Goal: Information Seeking & Learning: Learn about a topic

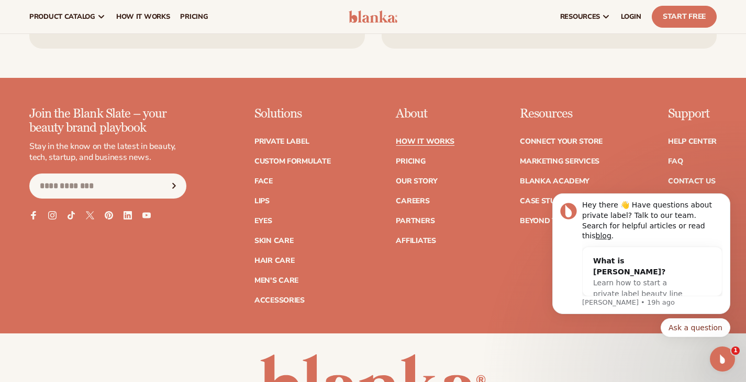
scroll to position [2289, 0]
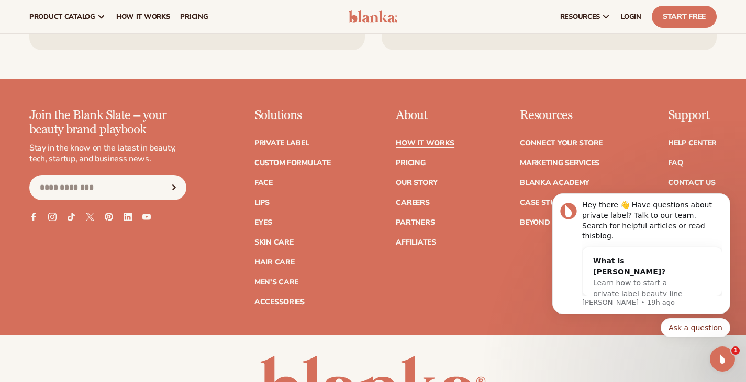
click at [414, 140] on link "How It Works" at bounding box center [425, 143] width 59 height 7
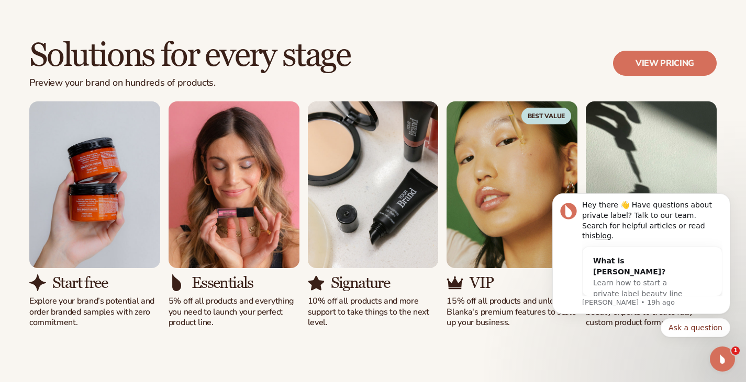
scroll to position [628, 0]
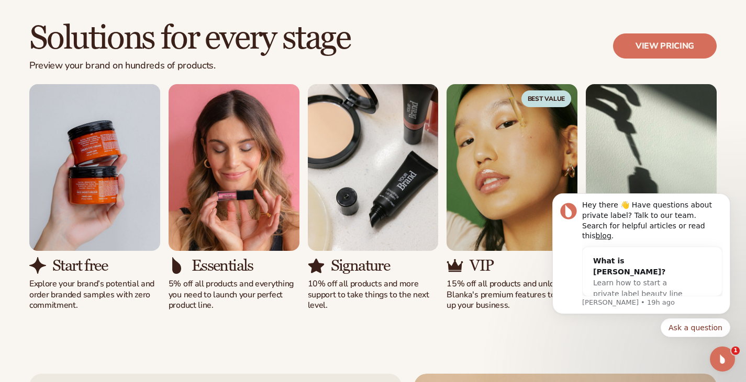
click at [736, 161] on div "Solutions for every stage Preview your brand on hundreds of products. View pric…" at bounding box center [373, 166] width 746 height 374
click at [729, 200] on icon "Dismiss notification" at bounding box center [727, 197] width 6 height 6
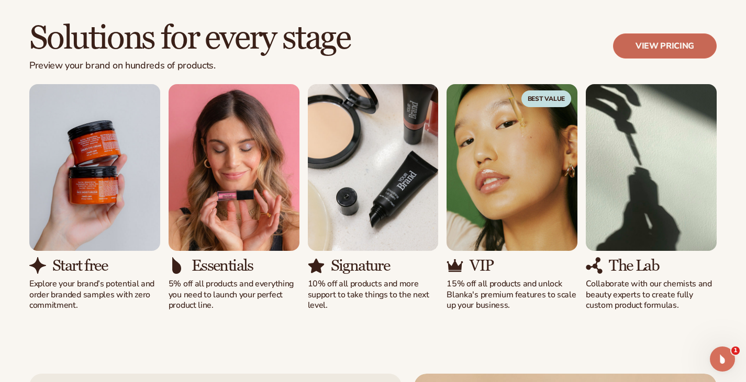
click at [672, 51] on link "View pricing" at bounding box center [665, 45] width 104 height 25
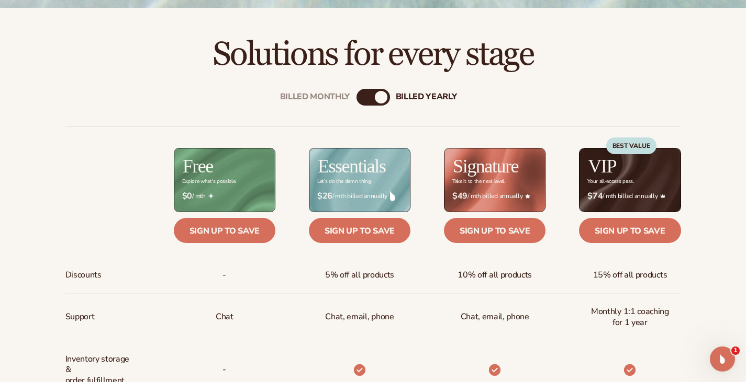
scroll to position [314, 0]
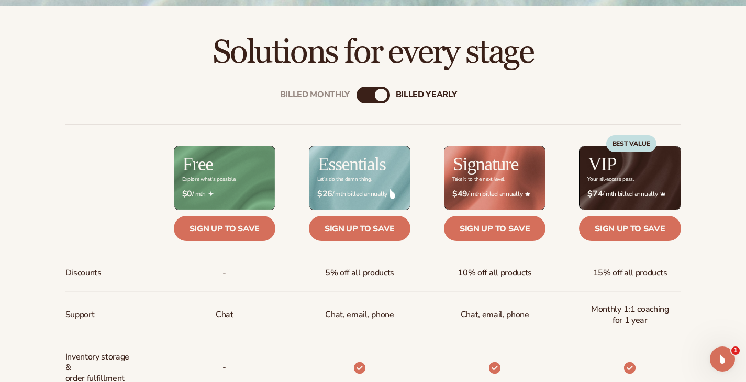
click at [375, 97] on div "Billed Monthly billed Yearly" at bounding box center [372, 95] width 33 height 17
click at [364, 92] on div "Billed Monthly" at bounding box center [362, 95] width 13 height 13
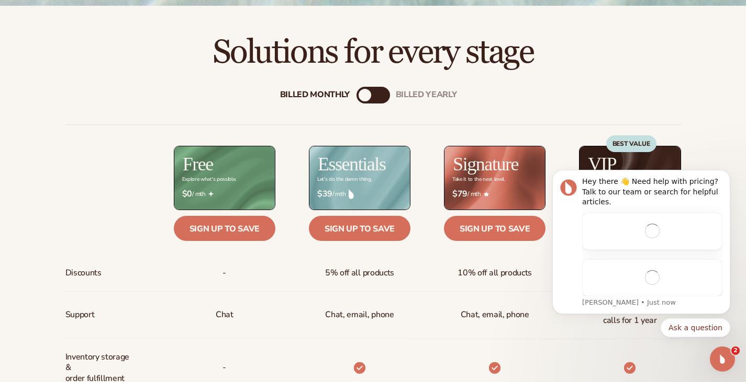
scroll to position [0, 0]
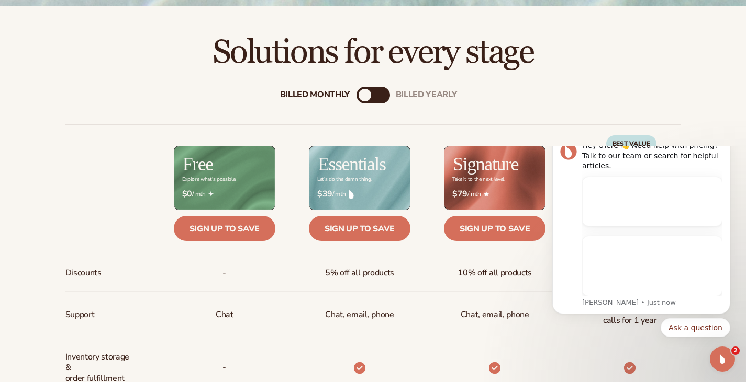
click at [372, 93] on div "Billed Monthly billed Yearly" at bounding box center [372, 95] width 33 height 17
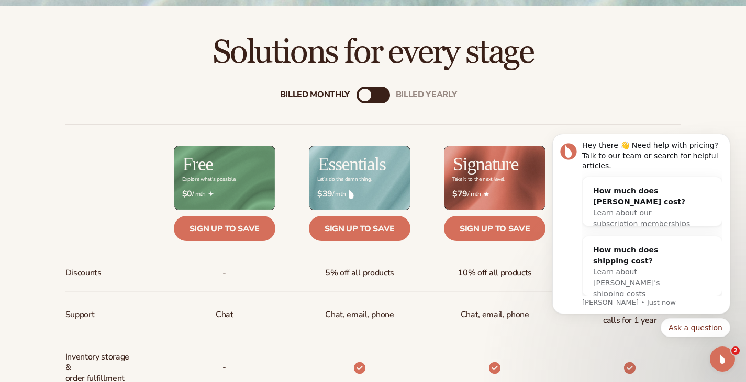
click at [366, 94] on div "Billed Monthly" at bounding box center [364, 95] width 13 height 13
click at [362, 96] on div "Billed Monthly" at bounding box center [364, 95] width 13 height 13
click at [382, 94] on div "billed Yearly" at bounding box center [383, 95] width 13 height 13
click at [363, 96] on div "Billed Monthly" at bounding box center [362, 95] width 13 height 13
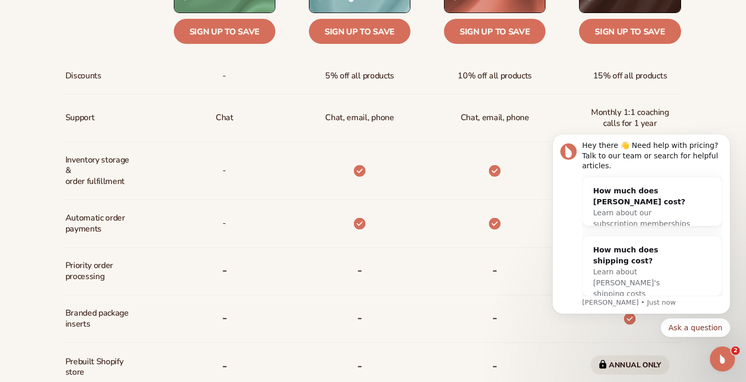
scroll to position [523, 0]
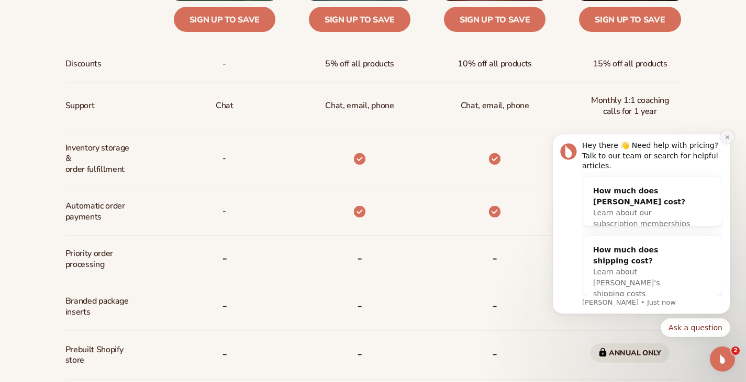
click at [726, 144] on button "Dismiss notification" at bounding box center [727, 137] width 14 height 14
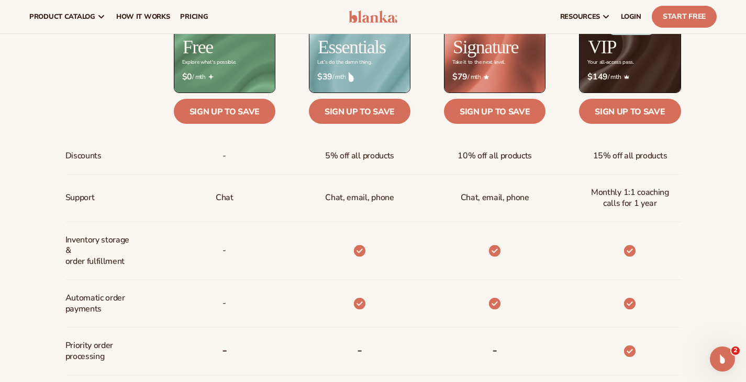
scroll to position [419, 0]
